Goal: Information Seeking & Learning: Learn about a topic

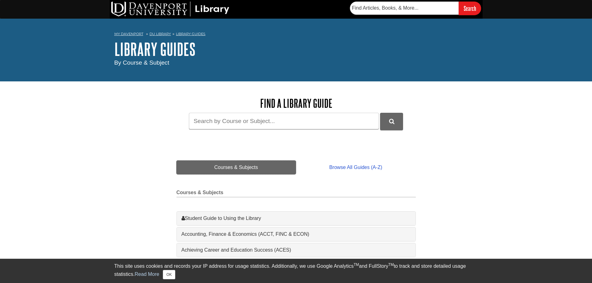
scroll to position [31, 0]
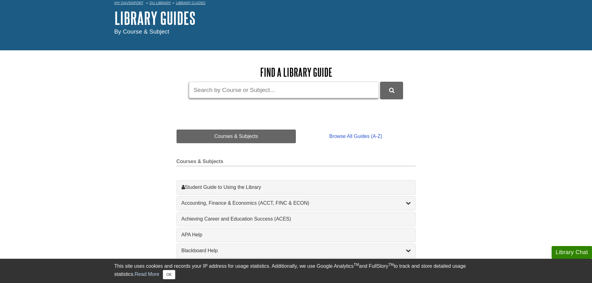
click at [235, 93] on input "Guide Search Terms" at bounding box center [284, 90] width 190 height 16
type input "minitab"
click at [380, 82] on button "DU Library Guides Search" at bounding box center [391, 90] width 23 height 17
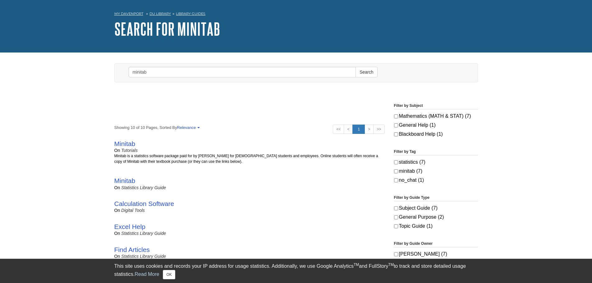
scroll to position [31, 0]
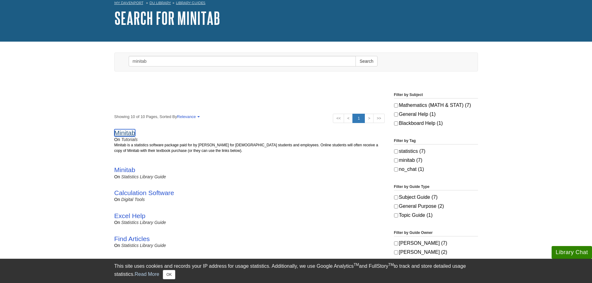
click at [126, 133] on link "Minitab" at bounding box center [124, 132] width 21 height 7
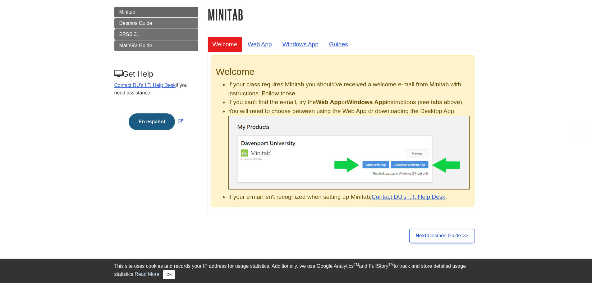
scroll to position [93, 0]
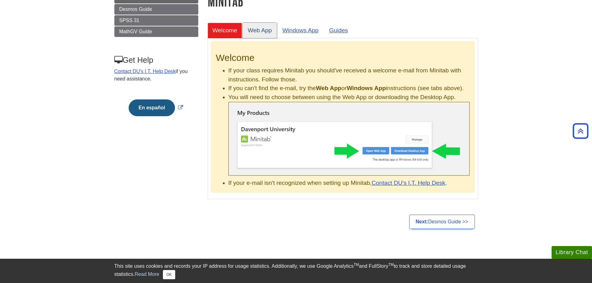
click at [259, 31] on link "Web App" at bounding box center [260, 30] width 34 height 15
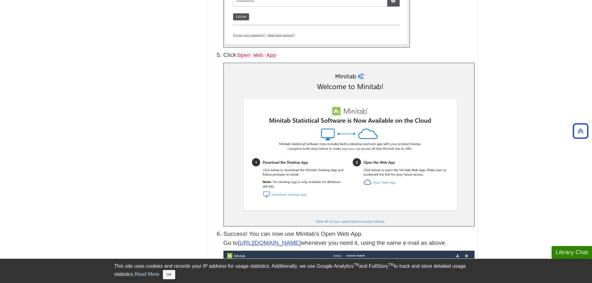
scroll to position [777, 0]
